Goal: Information Seeking & Learning: Learn about a topic

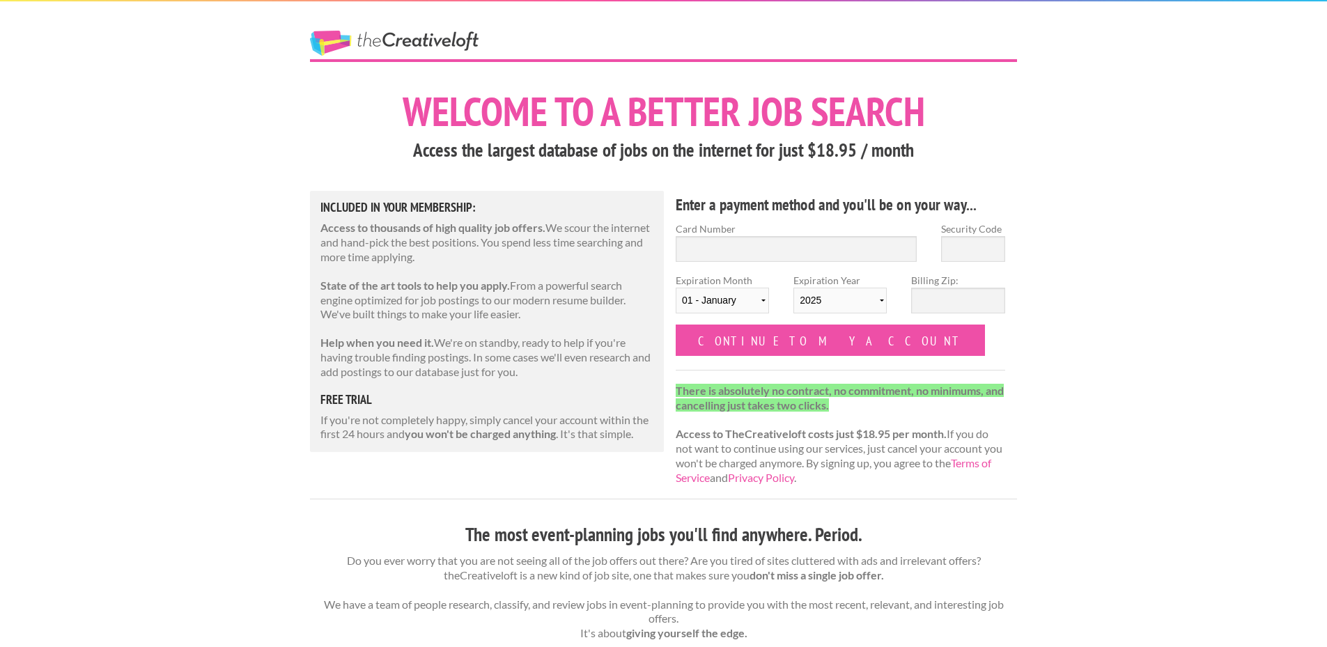
click at [328, 31] on div "The Creative Loft" at bounding box center [420, 30] width 244 height 58
click at [341, 41] on link "The Creative Loft" at bounding box center [394, 43] width 169 height 25
click at [426, 38] on link "The Creative Loft" at bounding box center [394, 43] width 169 height 25
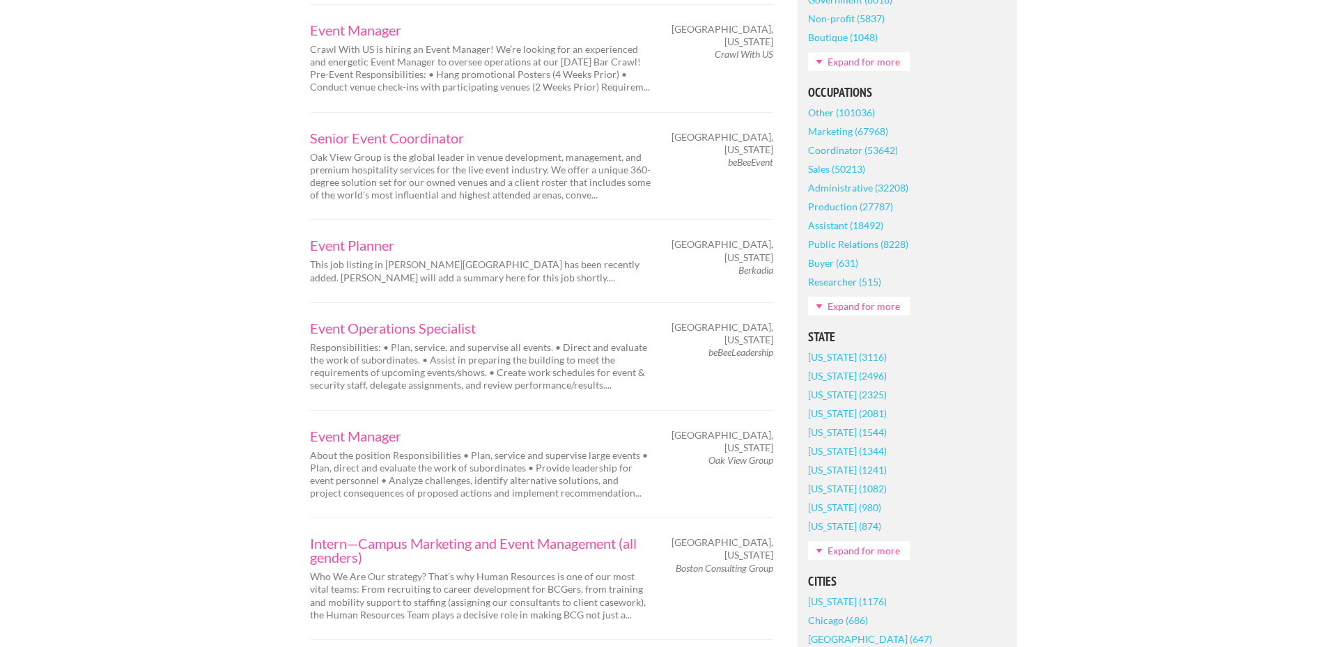
scroll to position [557, 0]
click at [878, 352] on link "California (3116)" at bounding box center [847, 353] width 79 height 19
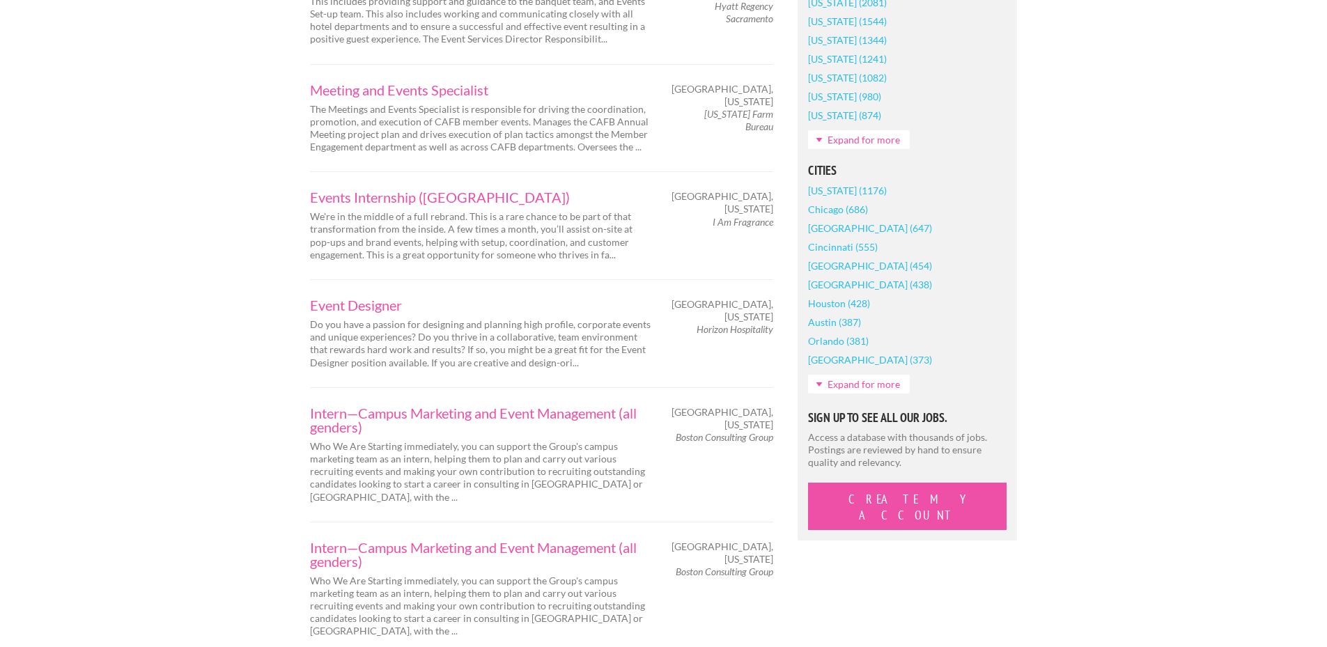
scroll to position [1045, 0]
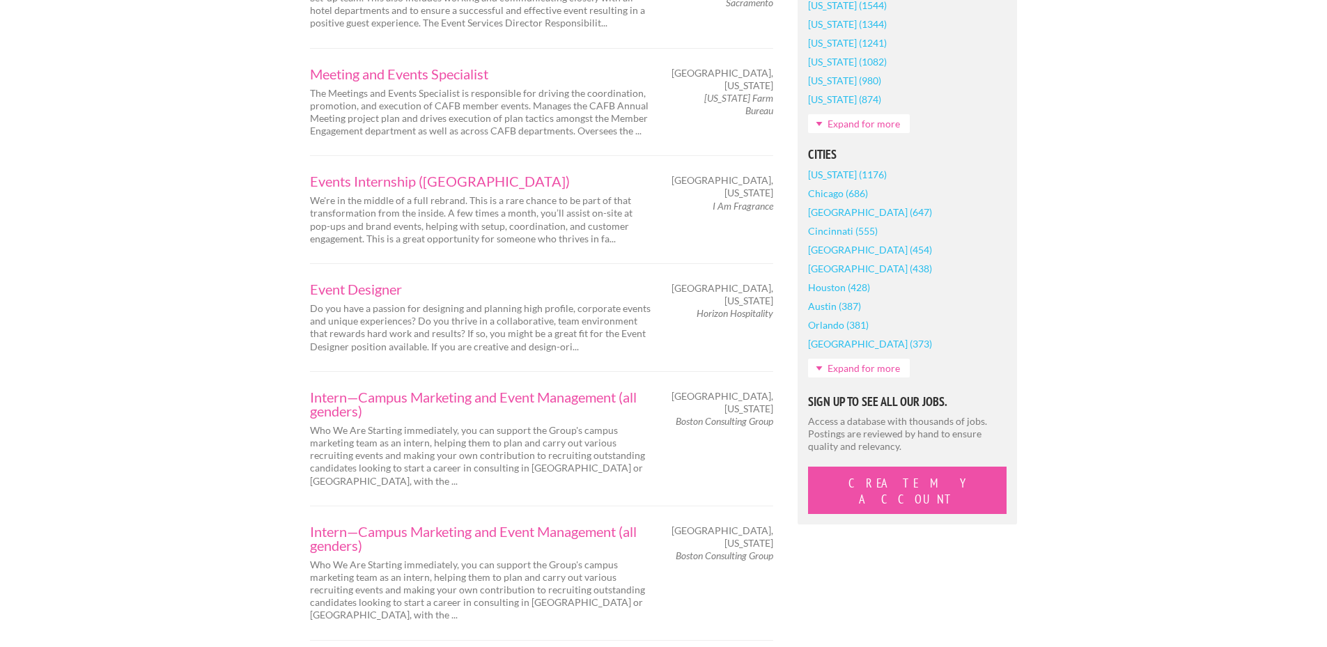
click at [867, 361] on link "Expand for more" at bounding box center [859, 368] width 102 height 19
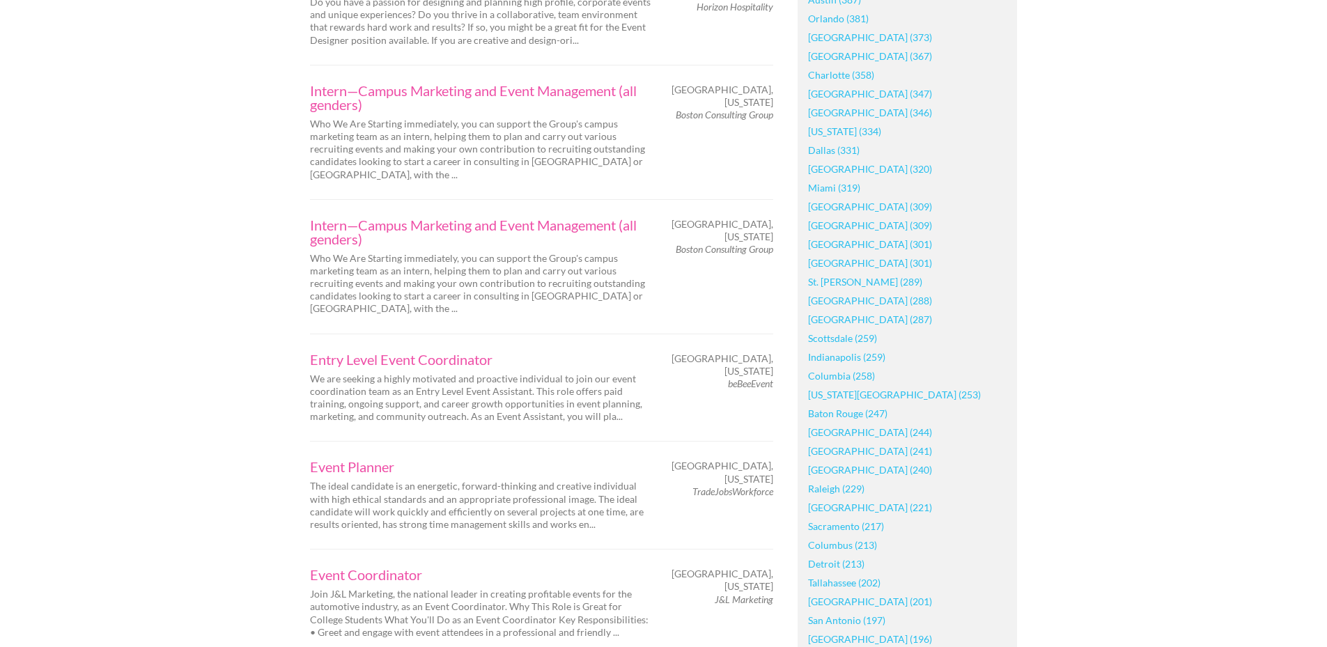
scroll to position [1324, 0]
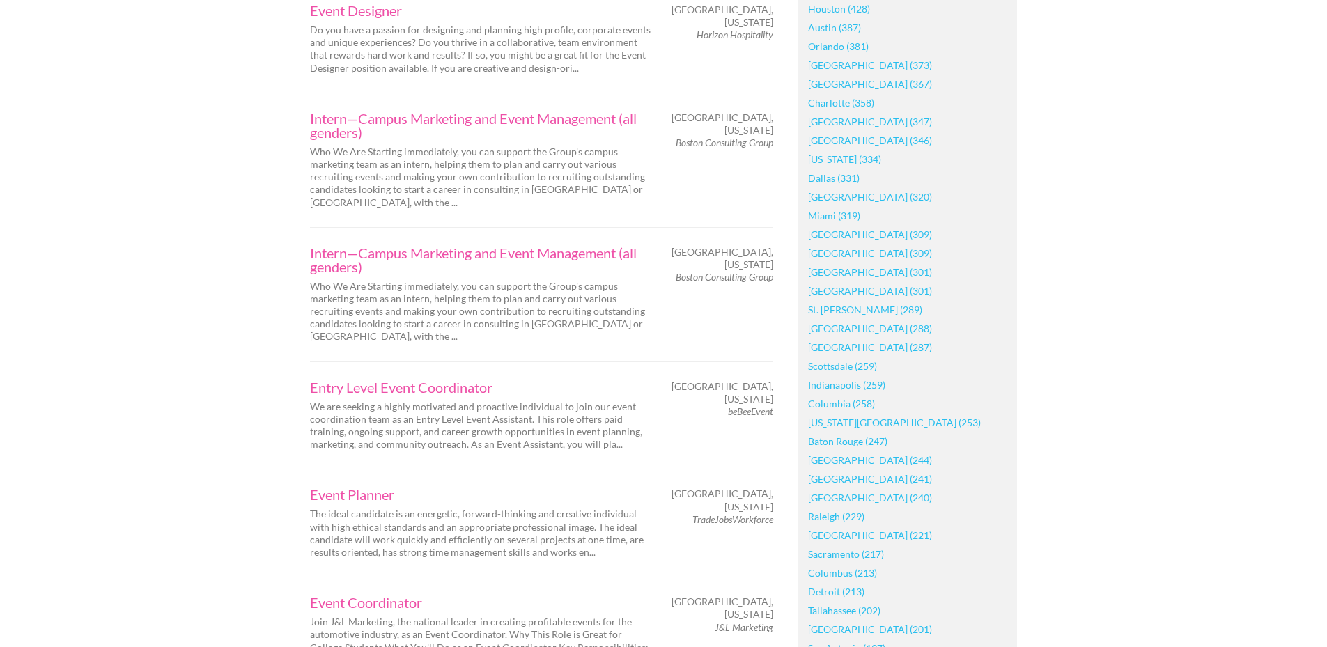
click at [842, 236] on link "[GEOGRAPHIC_DATA] (309)" at bounding box center [870, 234] width 124 height 19
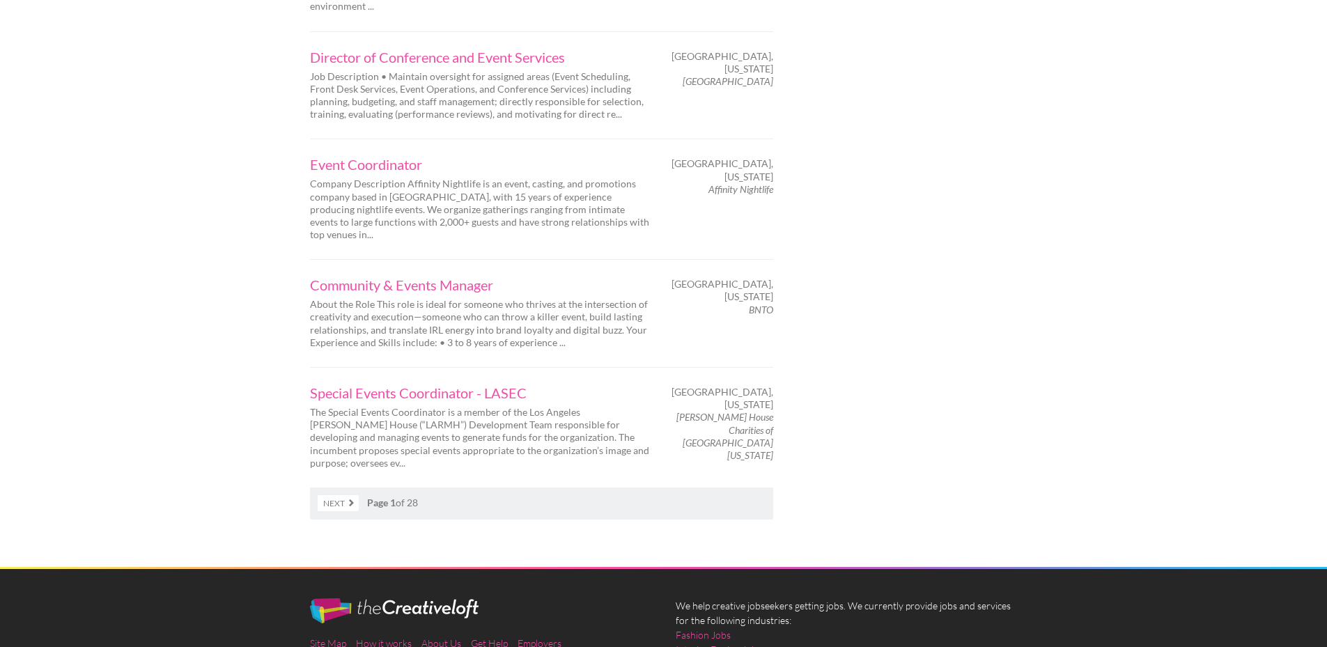
scroll to position [2229, 0]
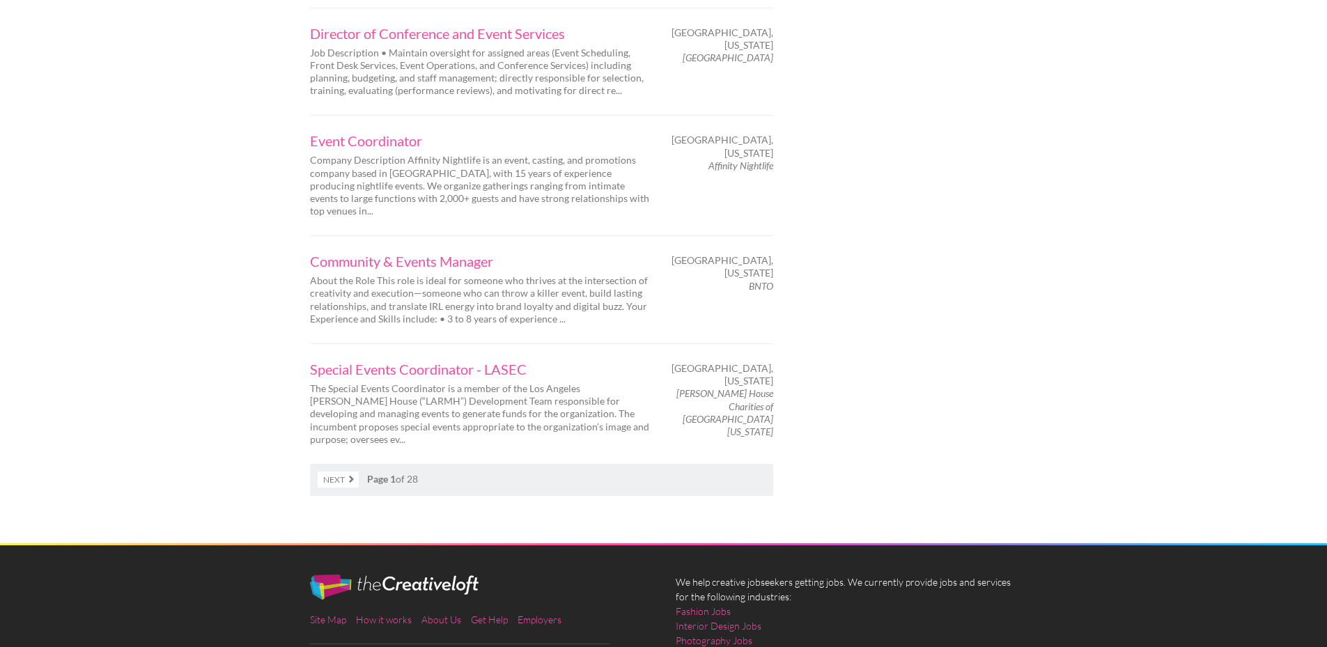
click at [418, 464] on nav "Next Page 1 of 28" at bounding box center [541, 480] width 463 height 32
click at [336, 472] on link "Next" at bounding box center [338, 480] width 41 height 16
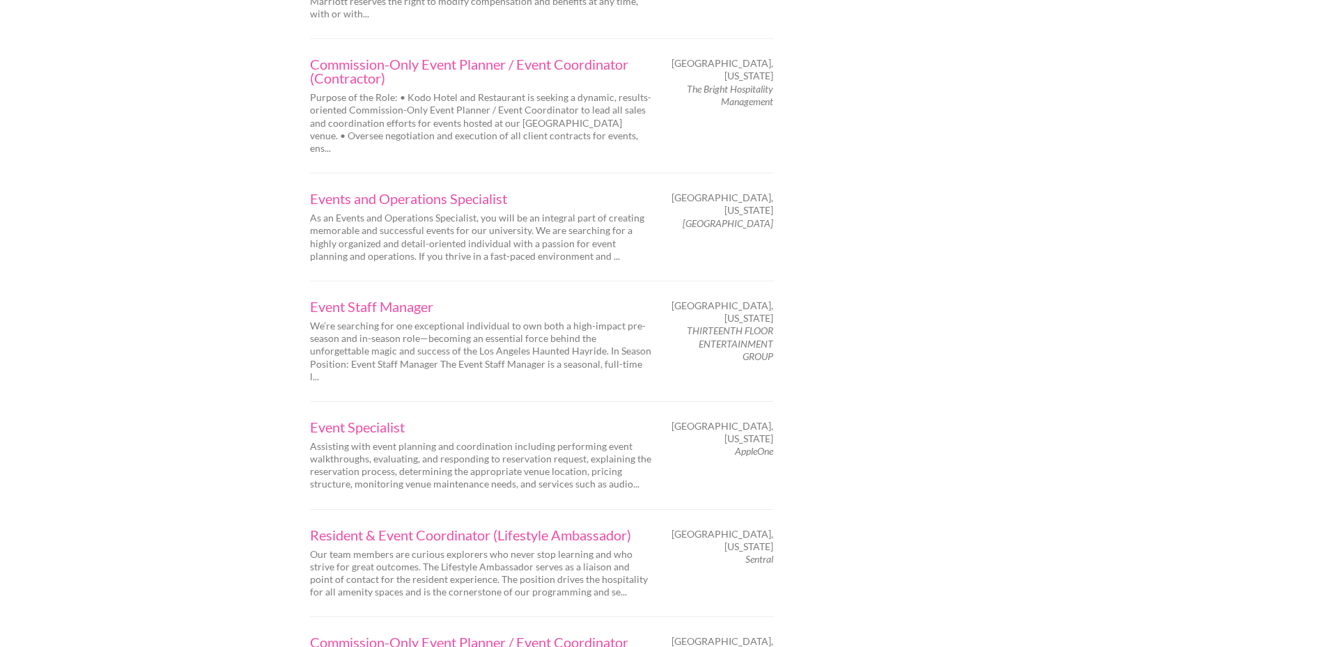
scroll to position [2318, 0]
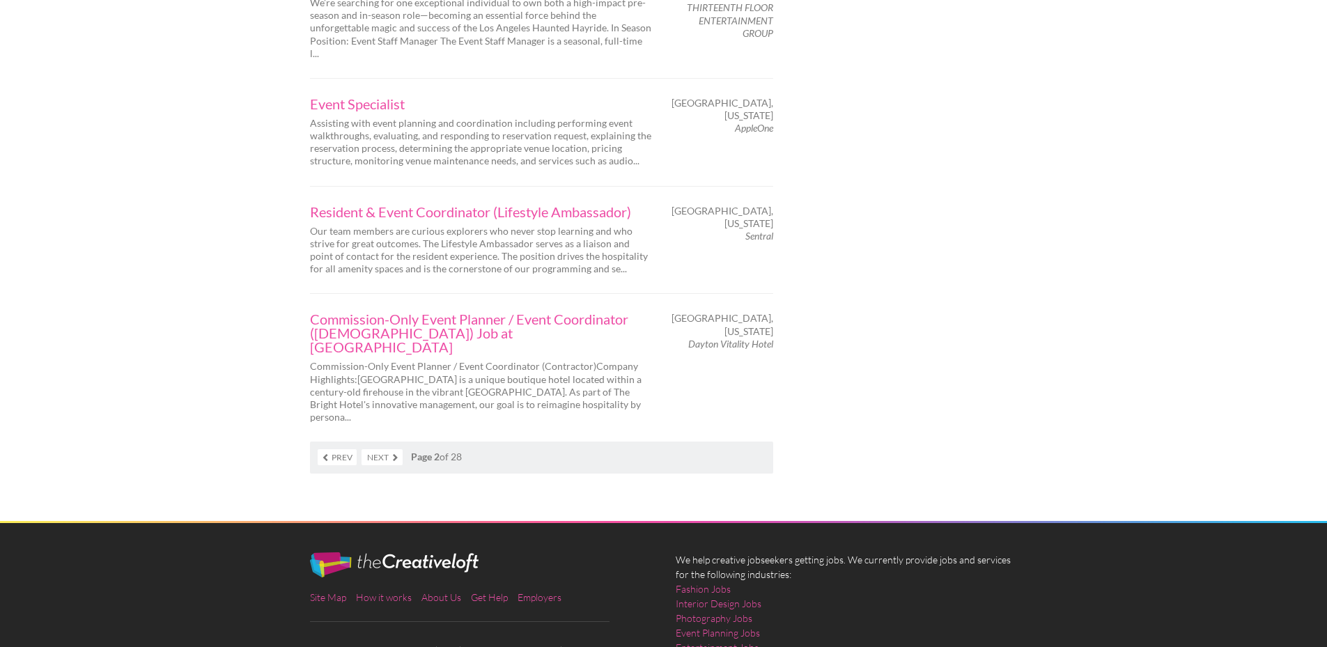
drag, startPoint x: 821, startPoint y: 177, endPoint x: 808, endPoint y: 660, distance: 483.6
click at [325, 449] on link "Prev" at bounding box center [337, 457] width 39 height 16
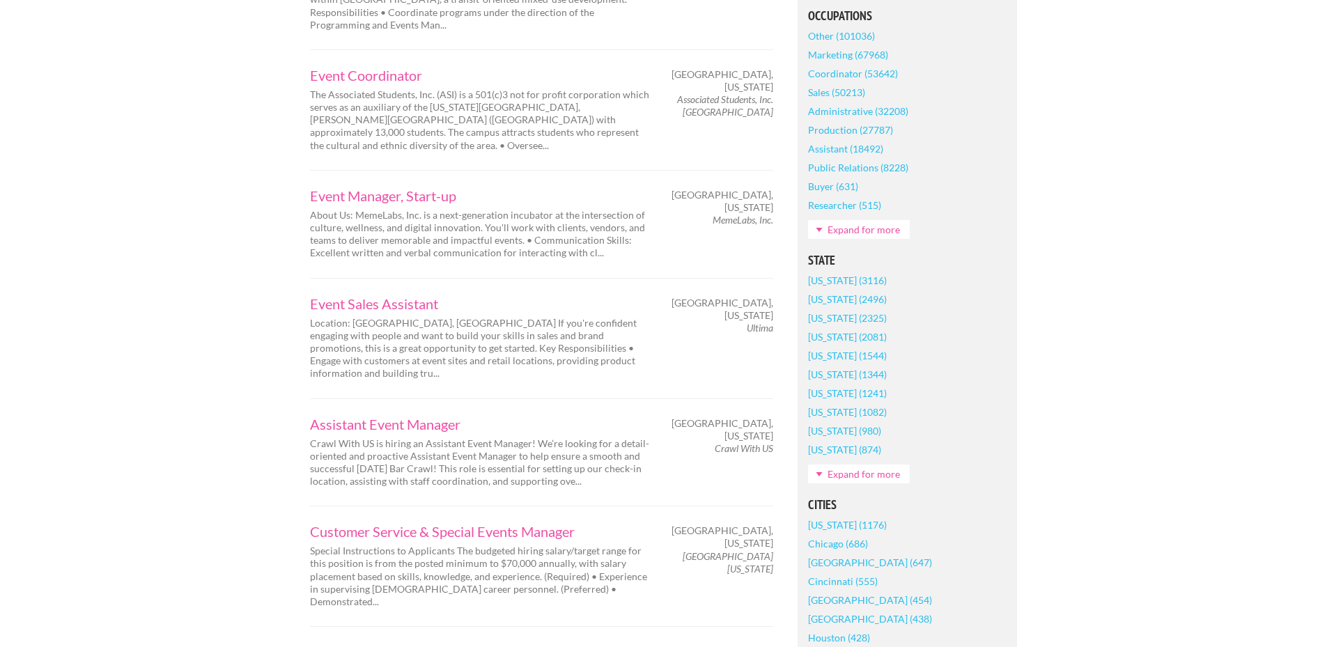
scroll to position [697, 0]
click at [842, 282] on link "[US_STATE] (3116)" at bounding box center [847, 278] width 79 height 19
click at [839, 279] on link "[US_STATE] (3116)" at bounding box center [847, 278] width 79 height 19
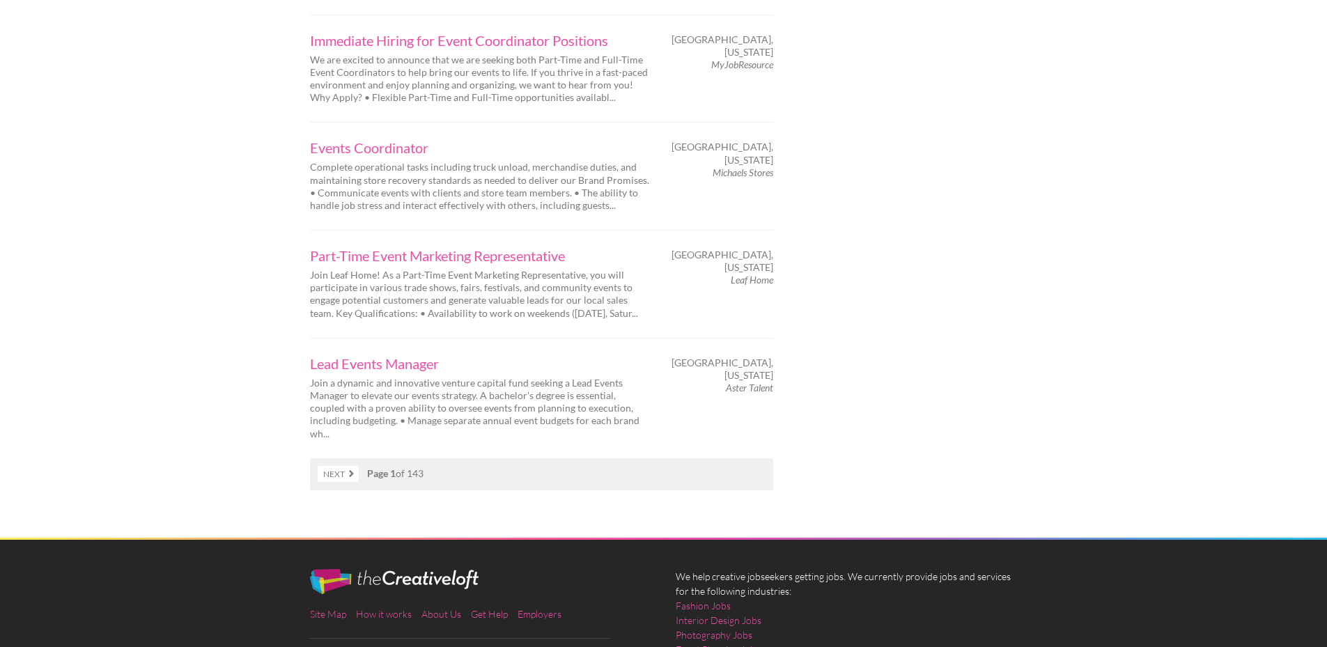
scroll to position [2229, 0]
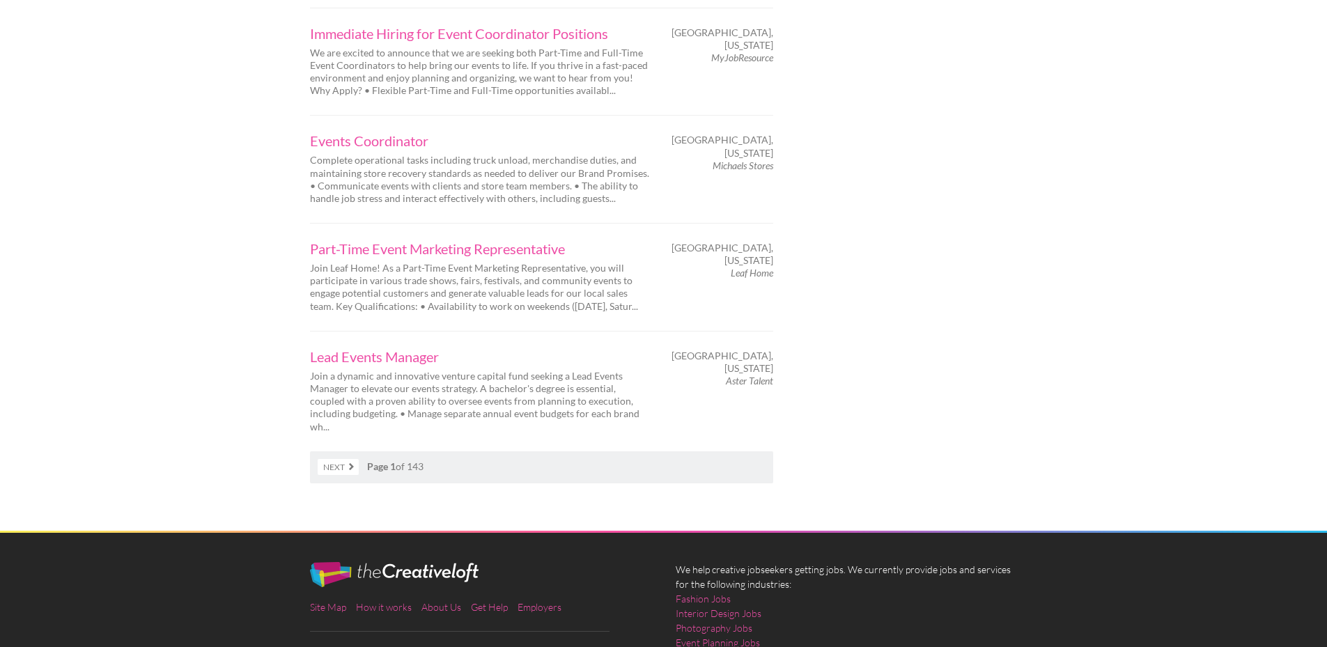
click at [350, 459] on link "Next" at bounding box center [338, 467] width 41 height 16
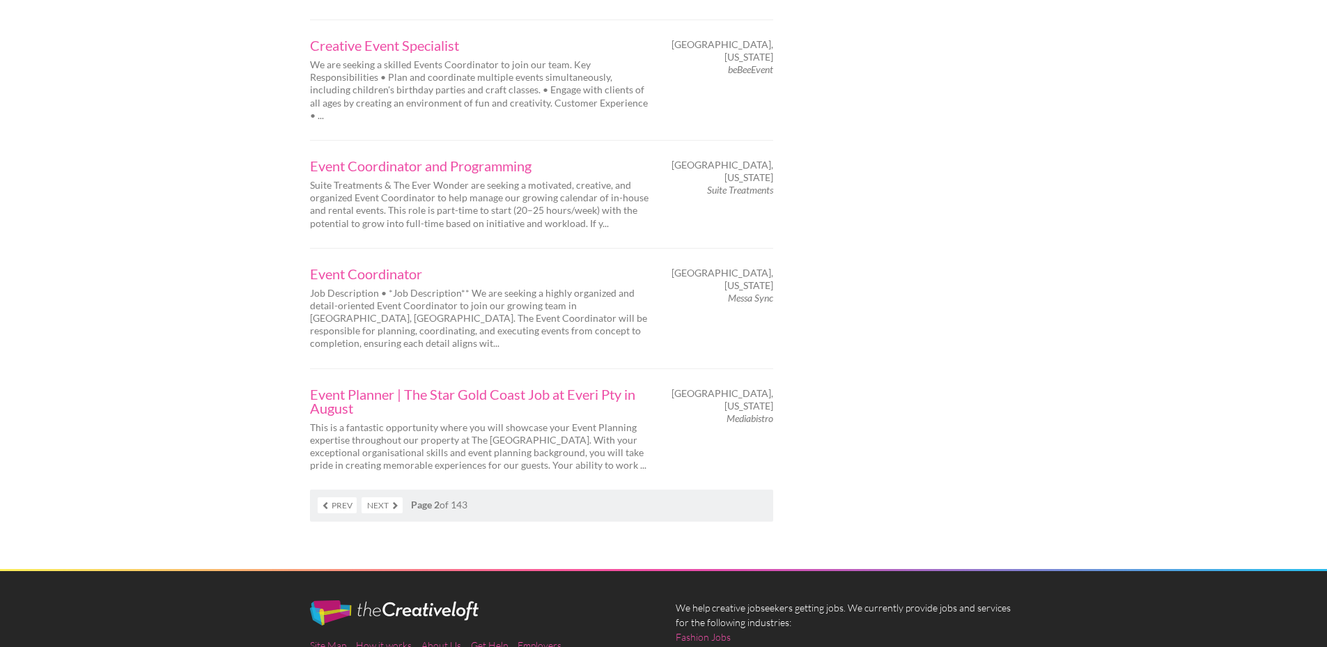
scroll to position [2160, 0]
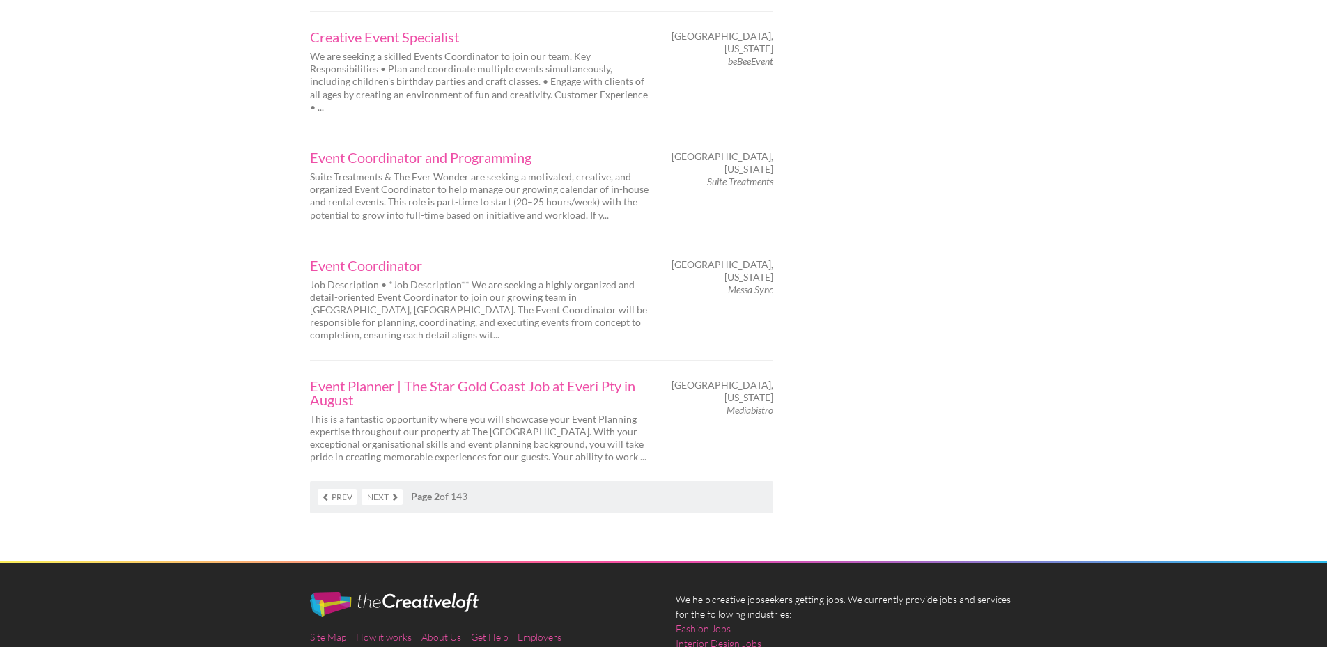
click at [397, 489] on link "Next" at bounding box center [382, 497] width 41 height 16
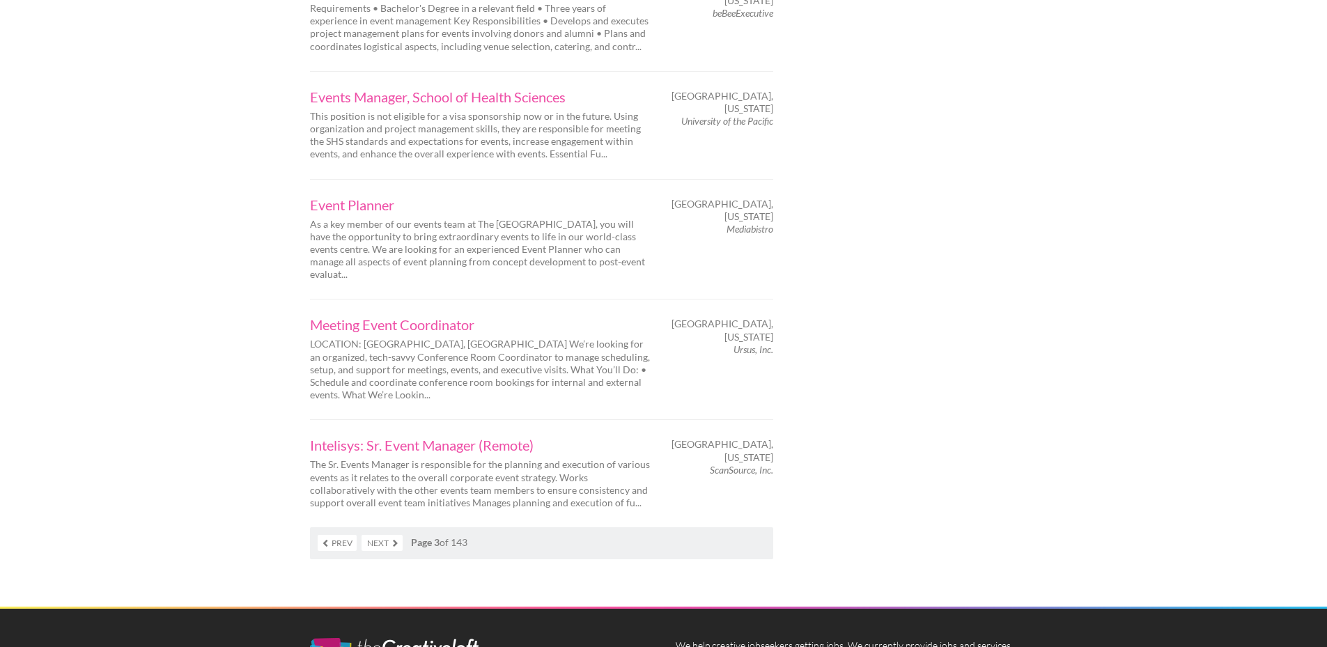
scroll to position [2229, 0]
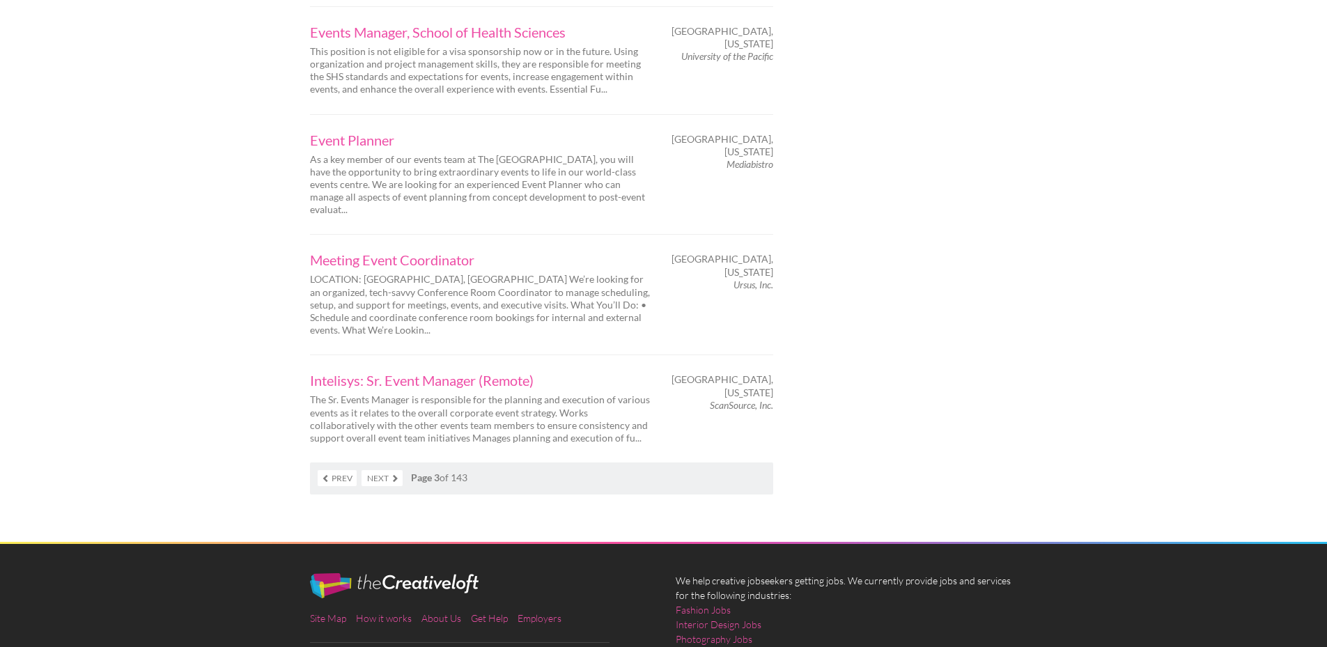
click at [391, 470] on link "Next" at bounding box center [382, 478] width 41 height 16
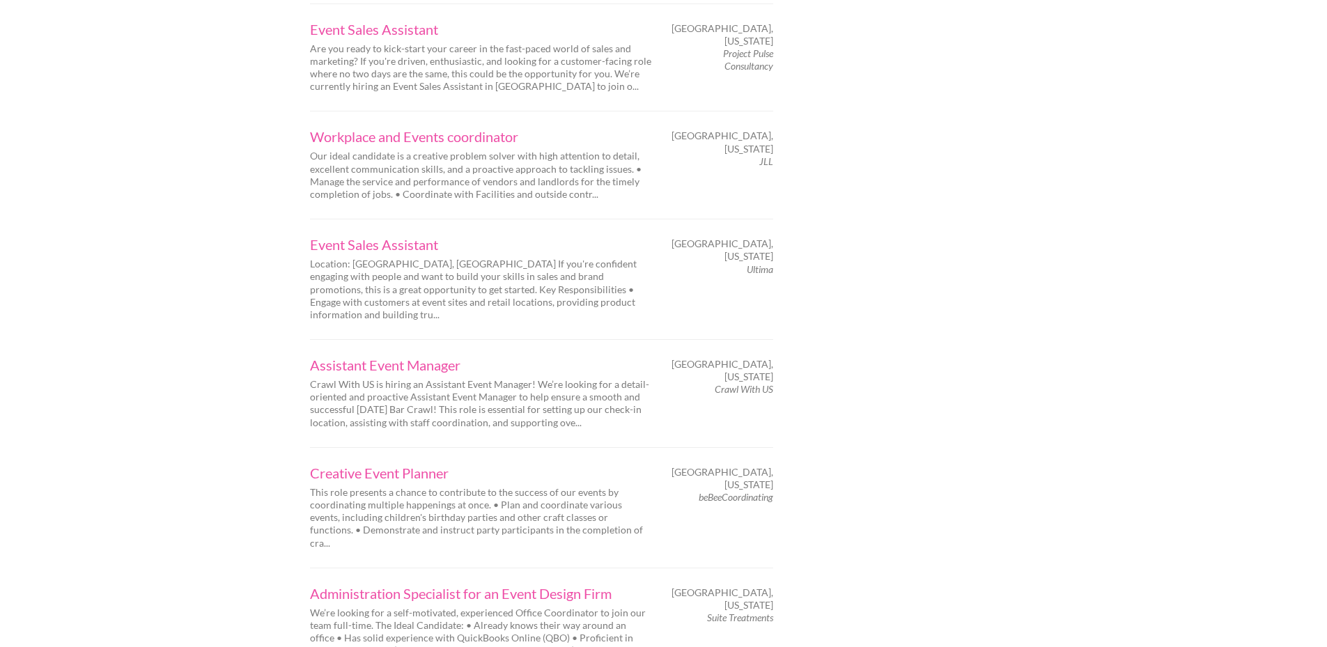
scroll to position [1672, 0]
